Goal: Information Seeking & Learning: Learn about a topic

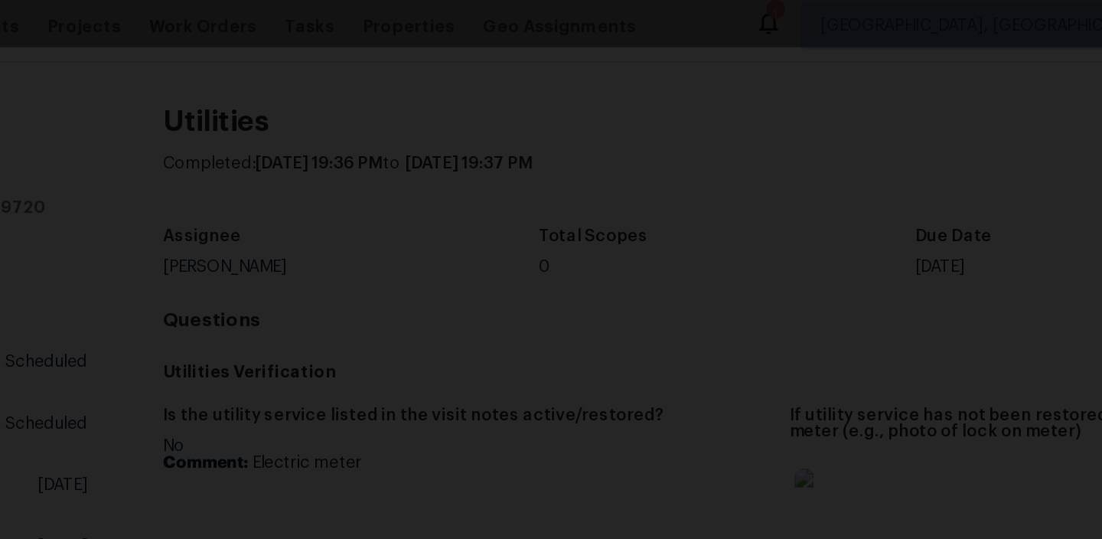
click at [743, 95] on img "Lightbox" at bounding box center [546, 211] width 1050 height 513
click at [798, 88] on img "Lightbox" at bounding box center [546, 211] width 1050 height 513
click at [846, 22] on div "Lightbox" at bounding box center [551, 19] width 1102 height 38
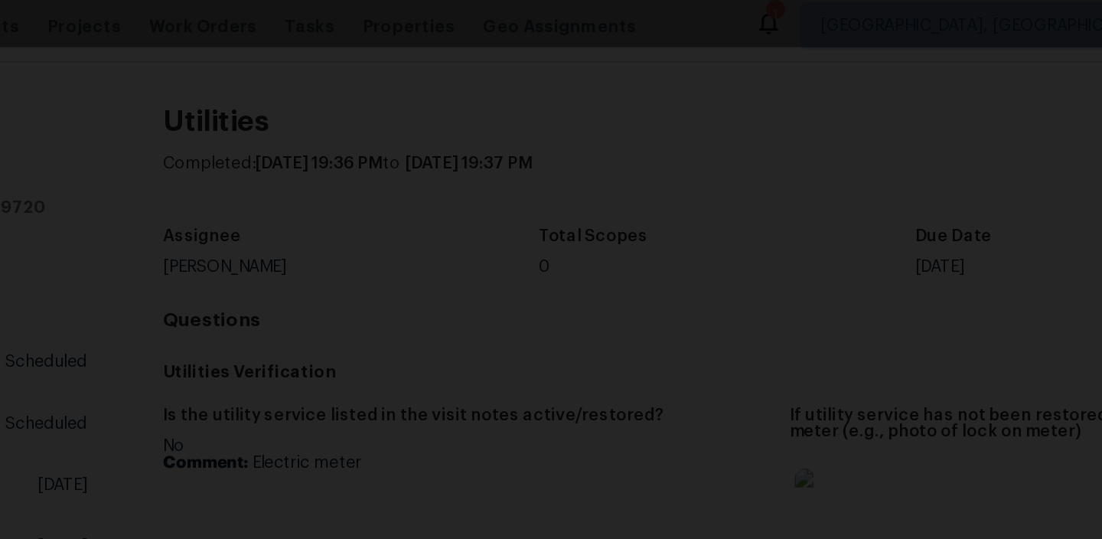
click at [344, 62] on img "Lightbox" at bounding box center [546, 211] width 1050 height 513
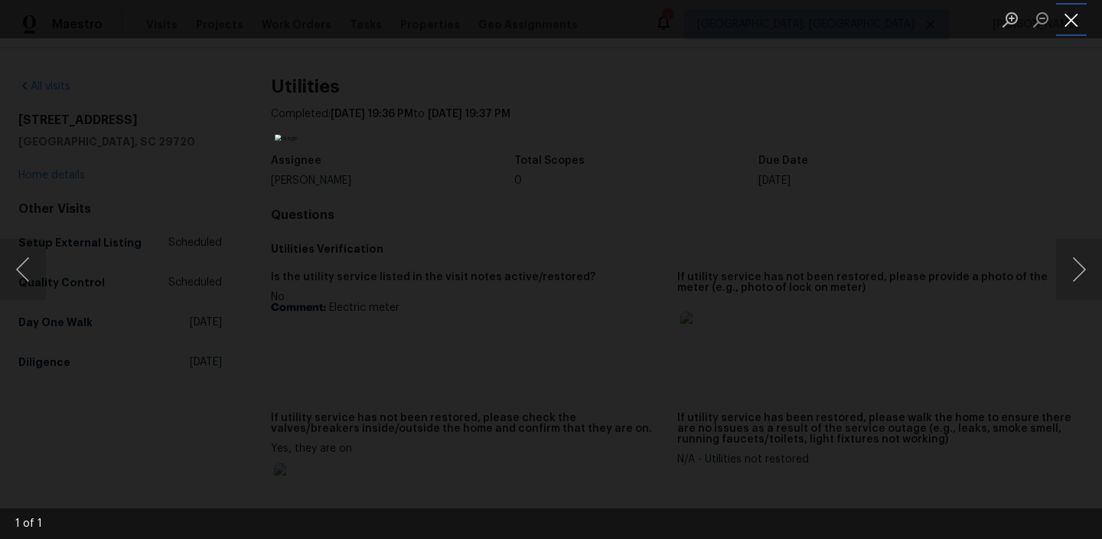
click at [1069, 21] on button "Close lightbox" at bounding box center [1071, 19] width 31 height 27
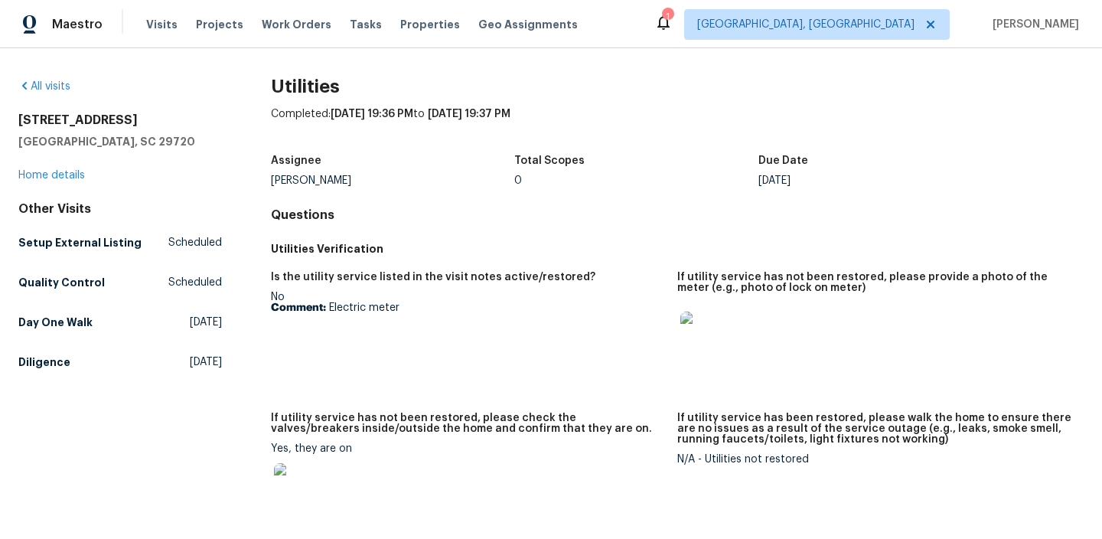
click at [701, 334] on img at bounding box center [704, 335] width 49 height 49
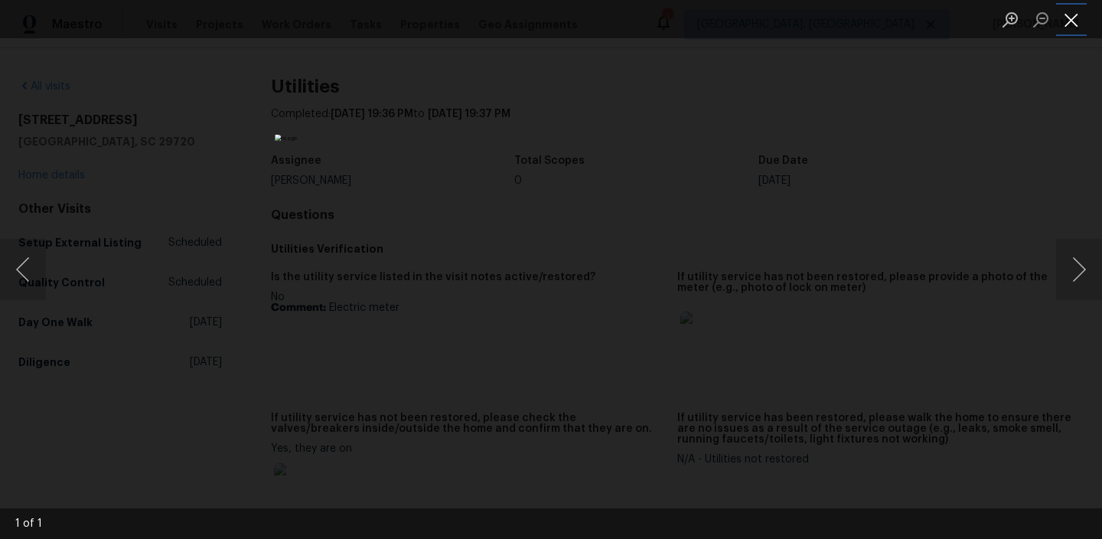
click at [1073, 15] on button "Close lightbox" at bounding box center [1071, 19] width 31 height 27
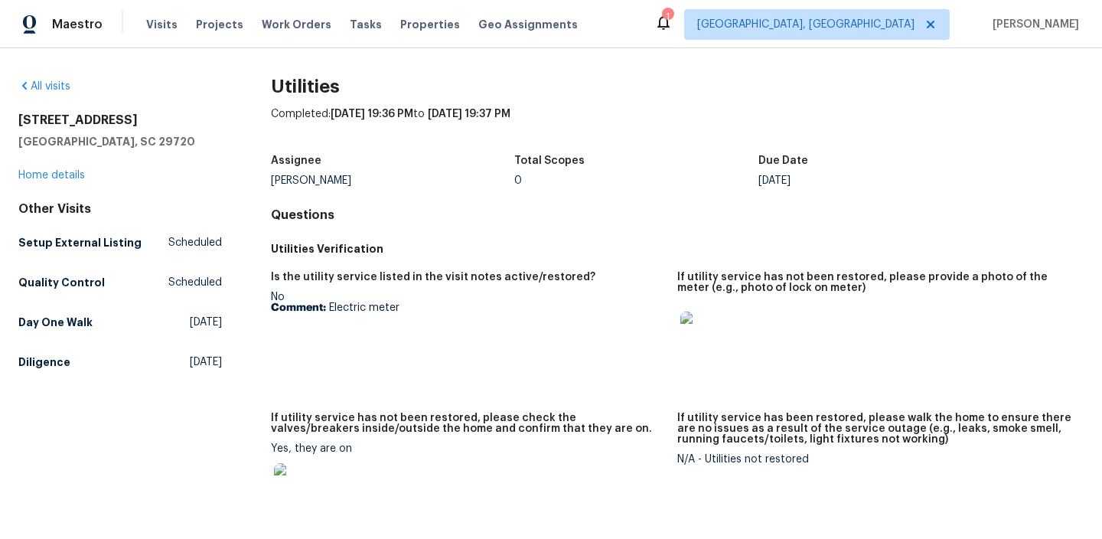
click at [298, 493] on img at bounding box center [298, 487] width 49 height 49
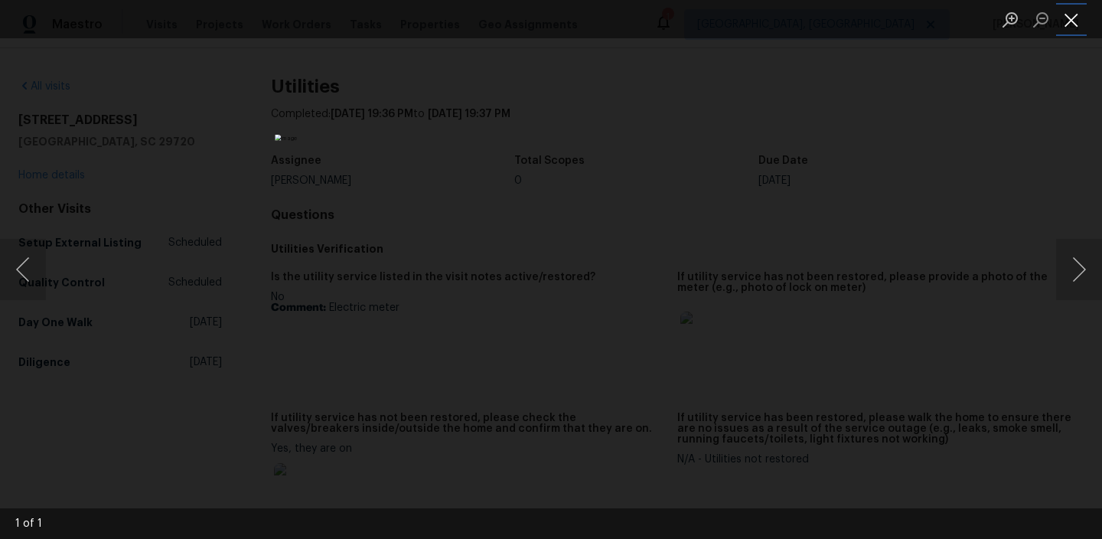
click at [1068, 20] on button "Close lightbox" at bounding box center [1071, 19] width 31 height 27
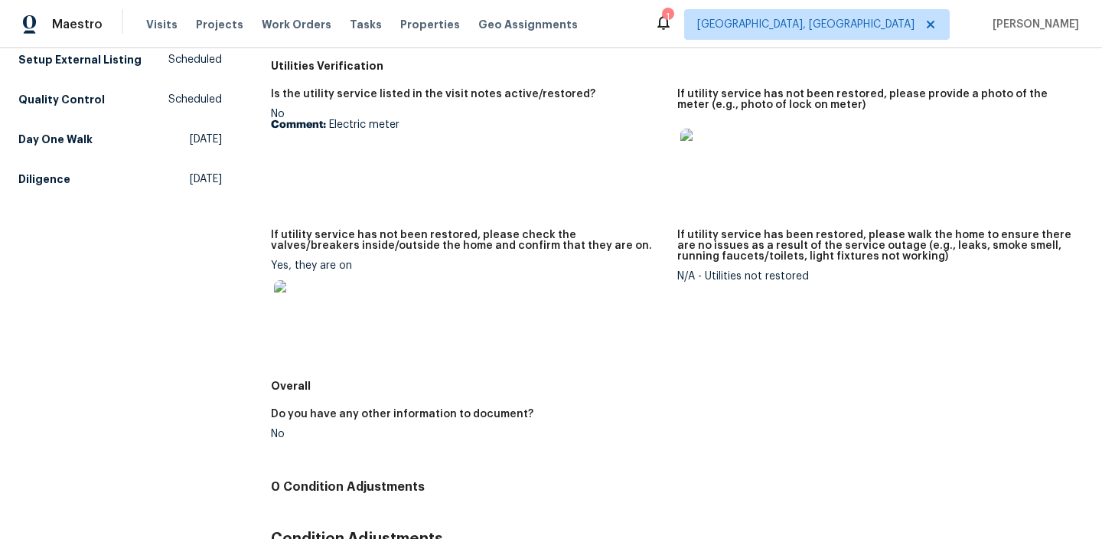
scroll to position [187, 0]
